Goal: Task Accomplishment & Management: Use online tool/utility

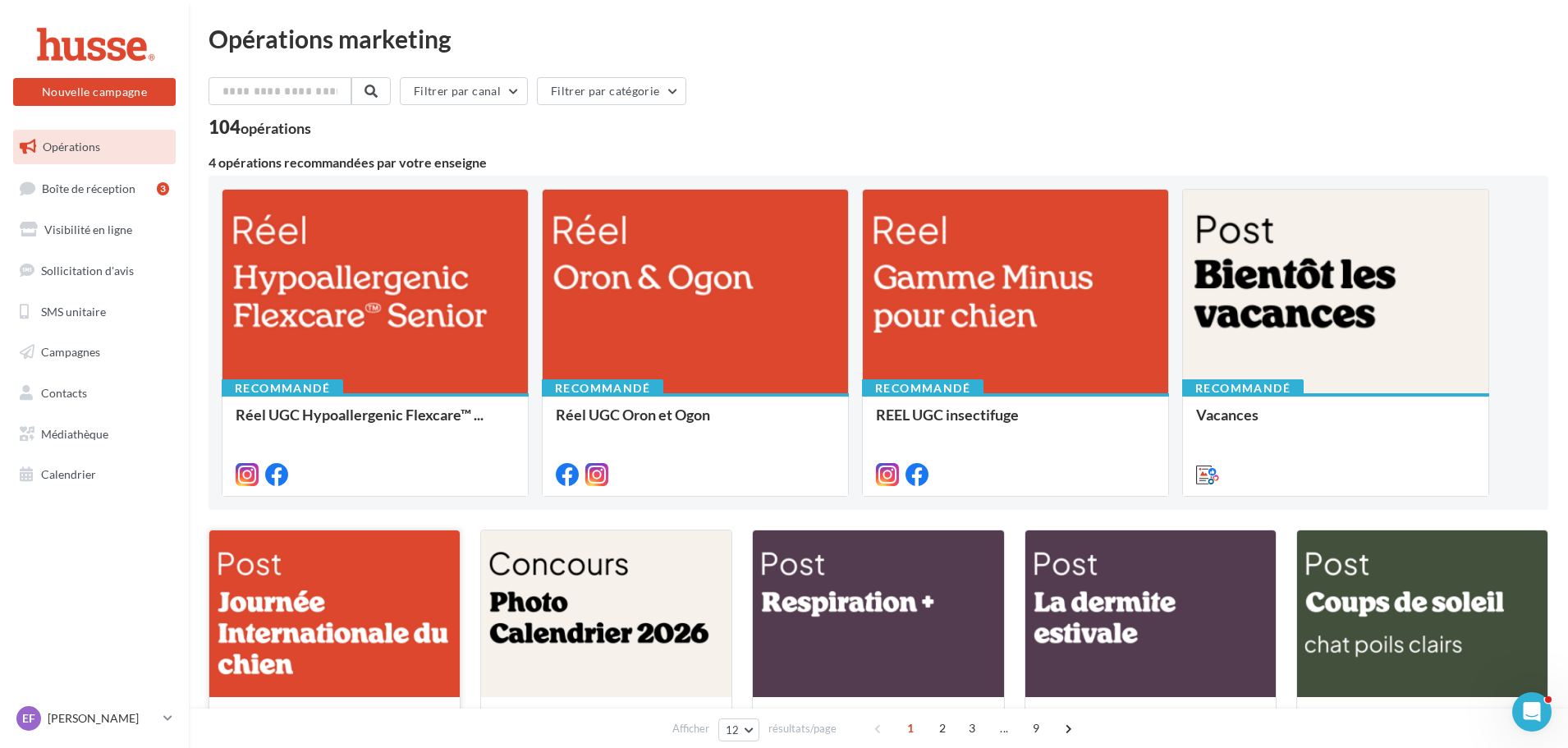
click at [375, 618] on div at bounding box center [334, 614] width 250 height 168
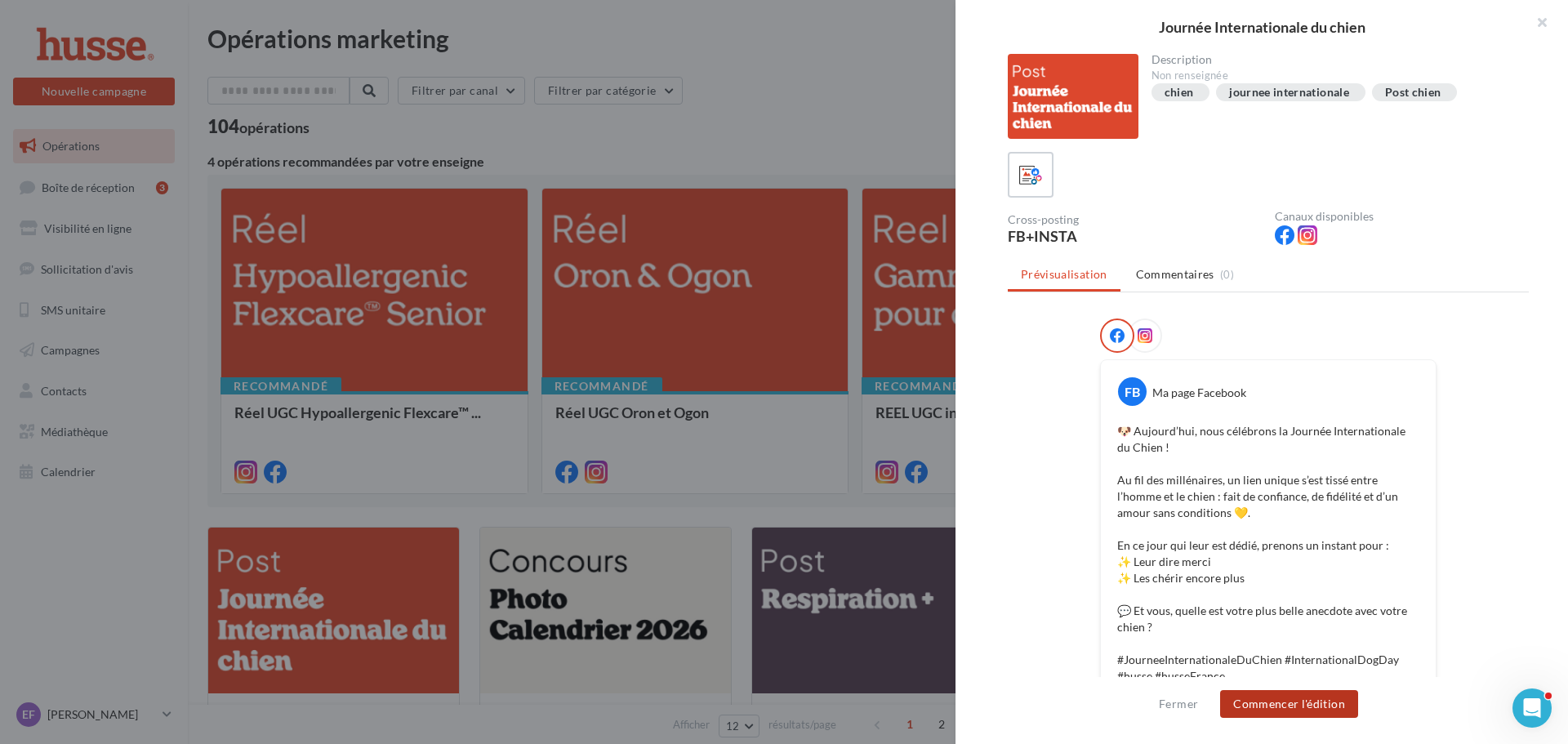
click at [1291, 700] on button "Commencer l'édition" at bounding box center [1289, 703] width 138 height 28
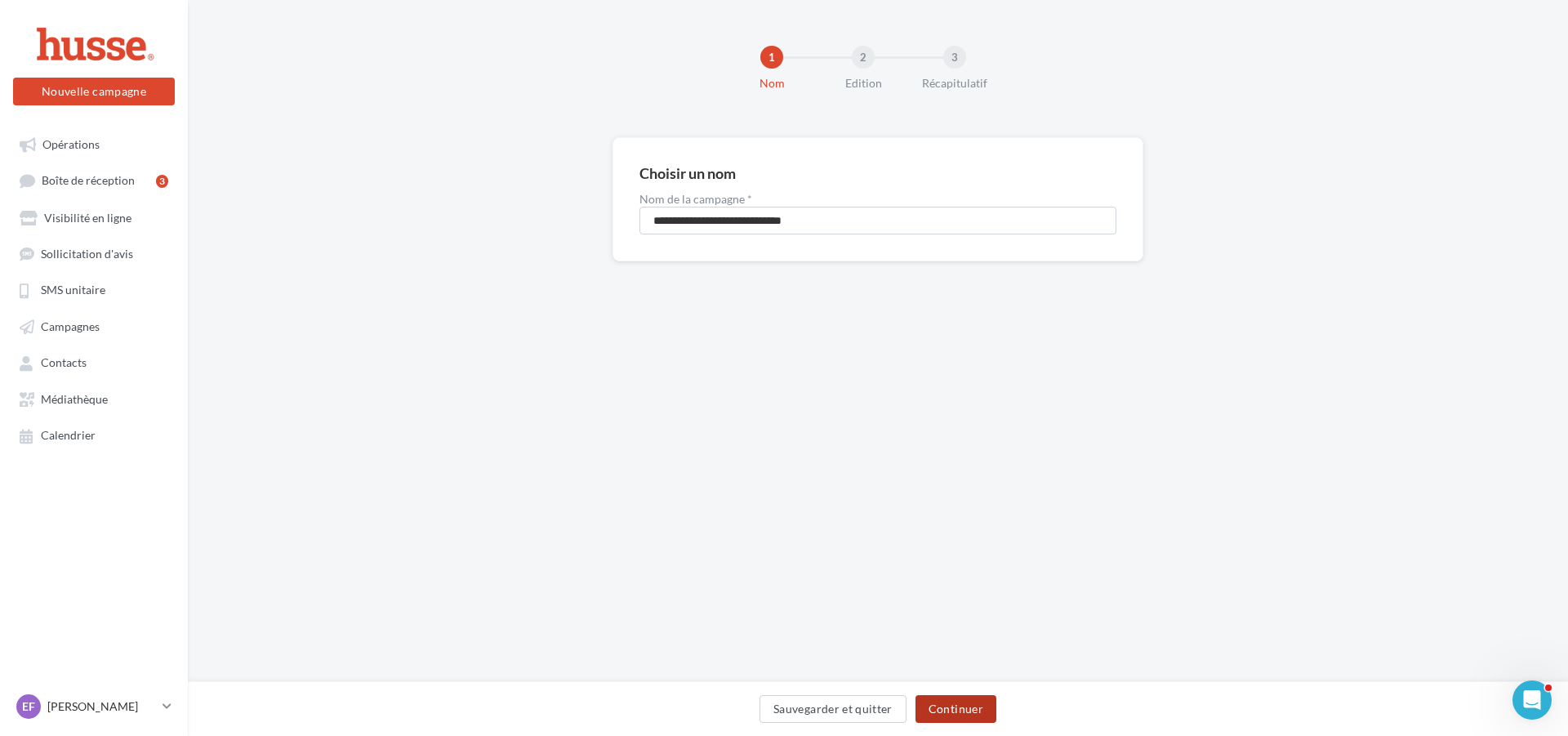
click at [971, 706] on button "Continuer" at bounding box center [956, 708] width 81 height 28
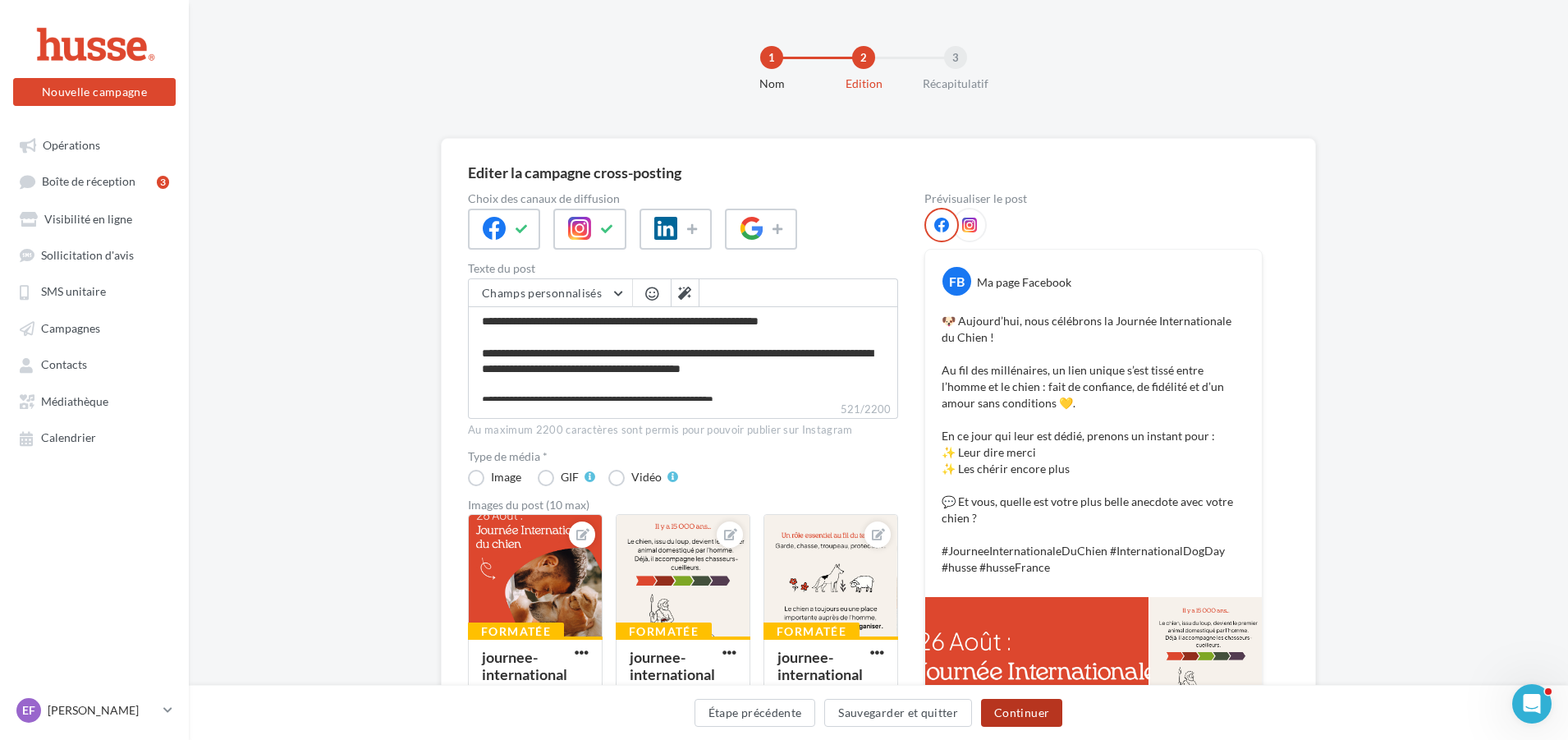
click at [1012, 710] on button "Continuer" at bounding box center [1022, 712] width 81 height 28
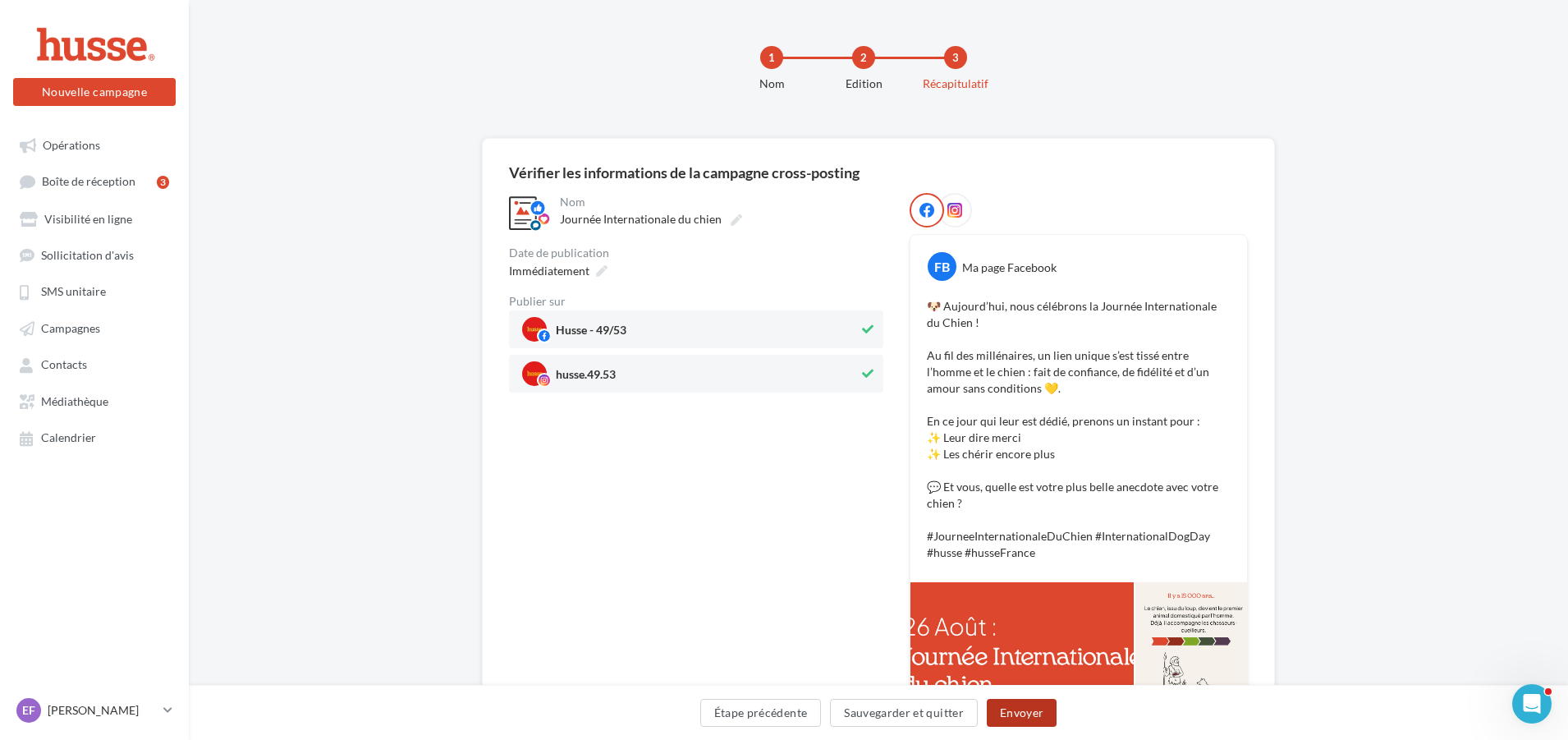
click at [1022, 709] on button "Envoyer" at bounding box center [1022, 712] width 70 height 28
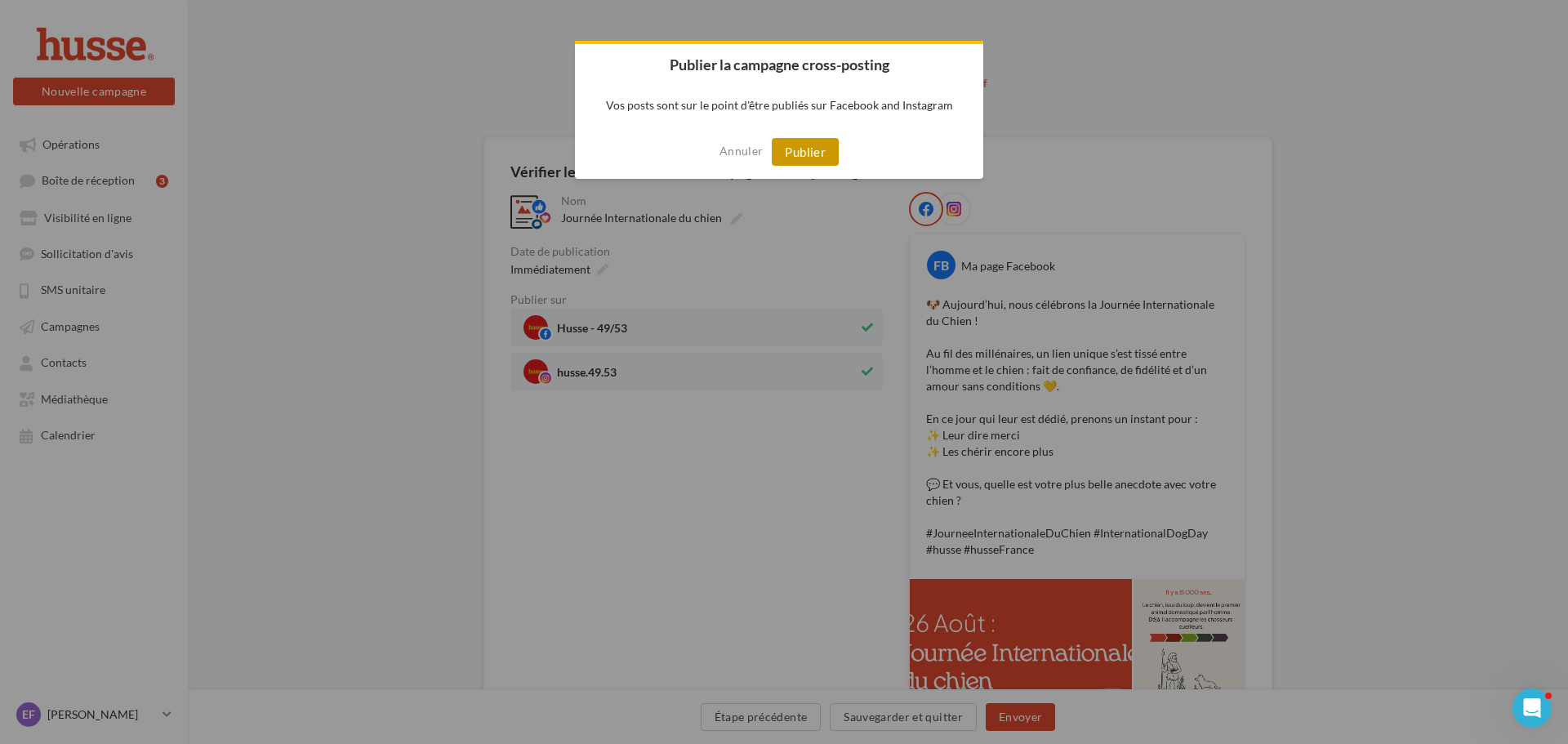
click at [816, 148] on button "Publier" at bounding box center [805, 151] width 67 height 28
